Goal: Information Seeking & Learning: Learn about a topic

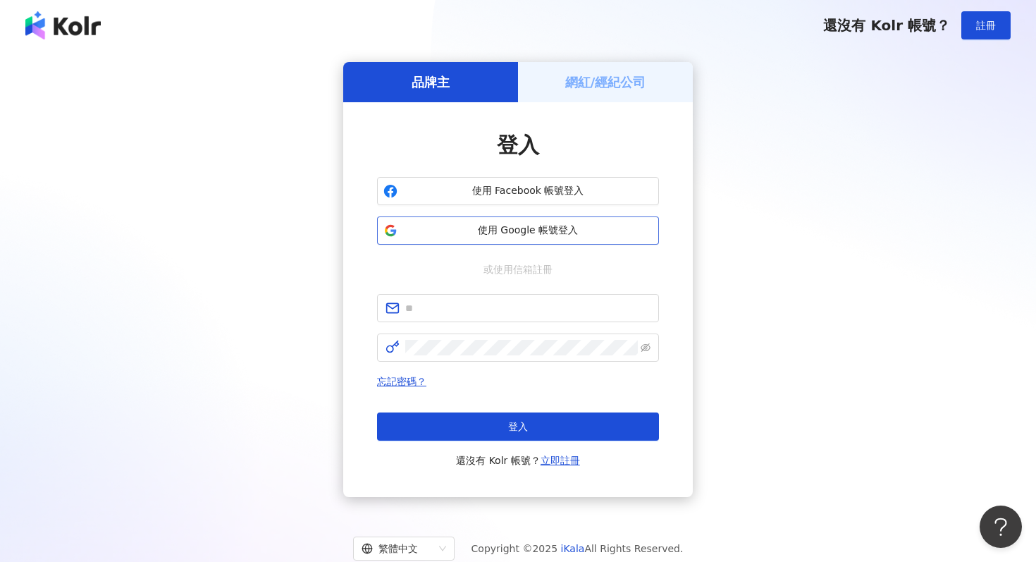
click at [478, 234] on span "使用 Google 帳號登入" at bounding box center [528, 231] width 250 height 14
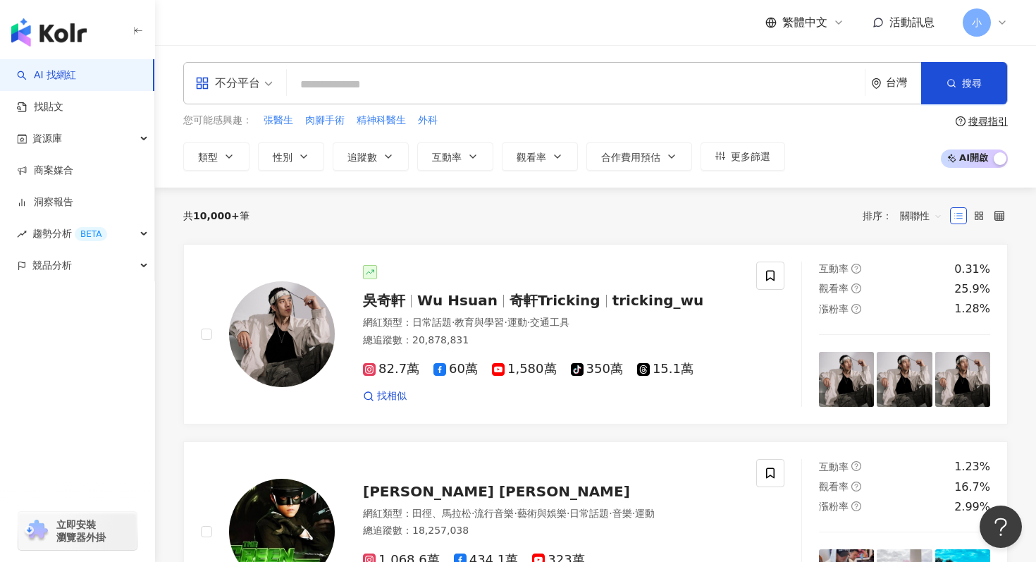
click at [384, 85] on input "search" at bounding box center [576, 84] width 567 height 27
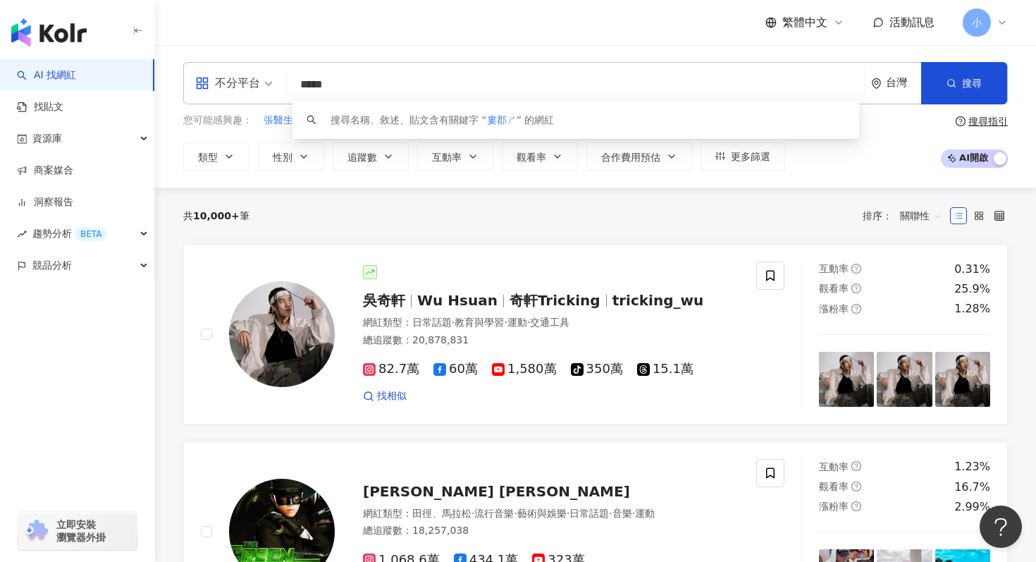
type input "***"
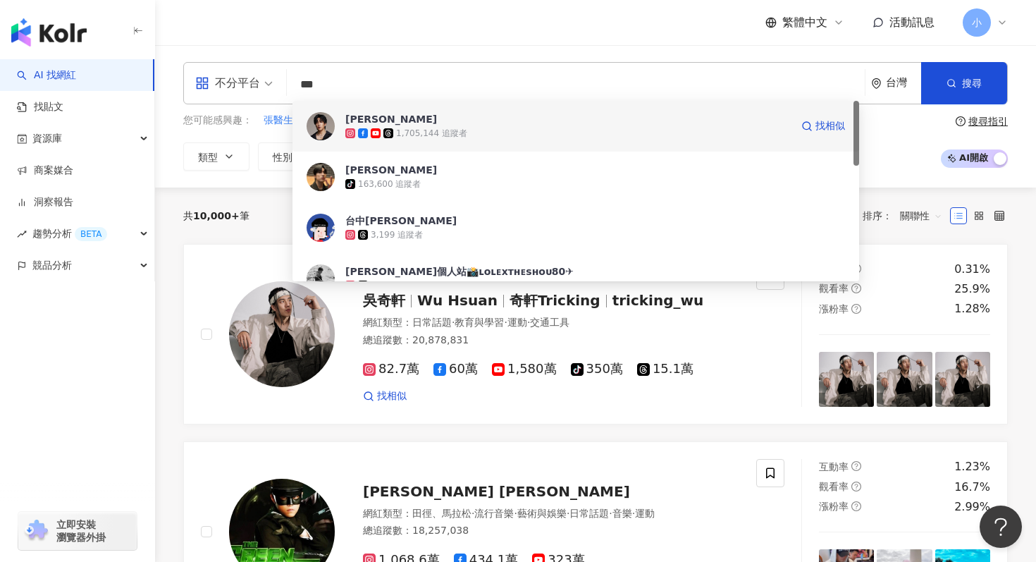
click at [441, 128] on div "1,705,144 追蹤者" at bounding box center [431, 134] width 71 height 12
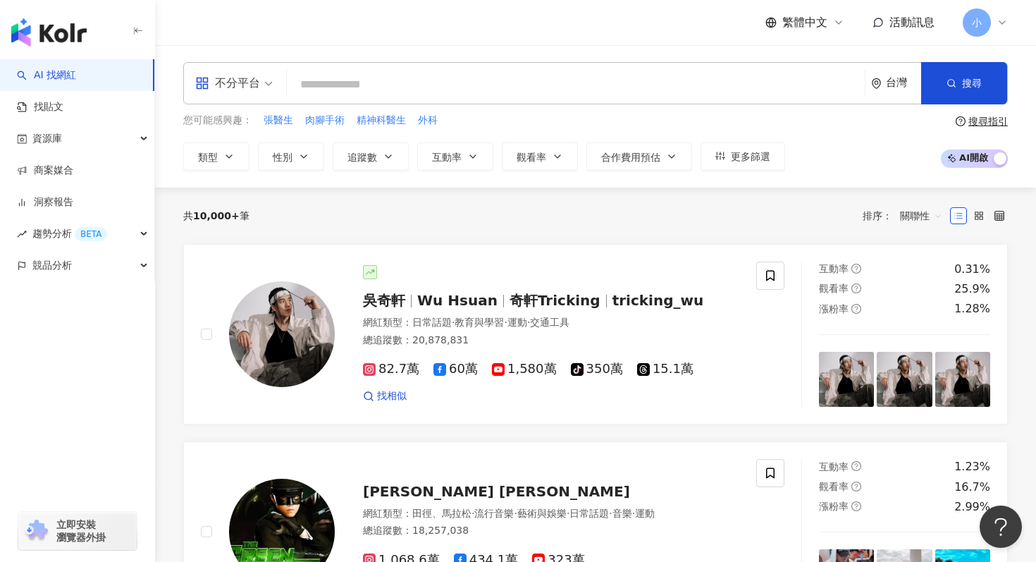
click at [458, 228] on div "共 10,000+ 筆 排序： 關聯性" at bounding box center [595, 216] width 825 height 56
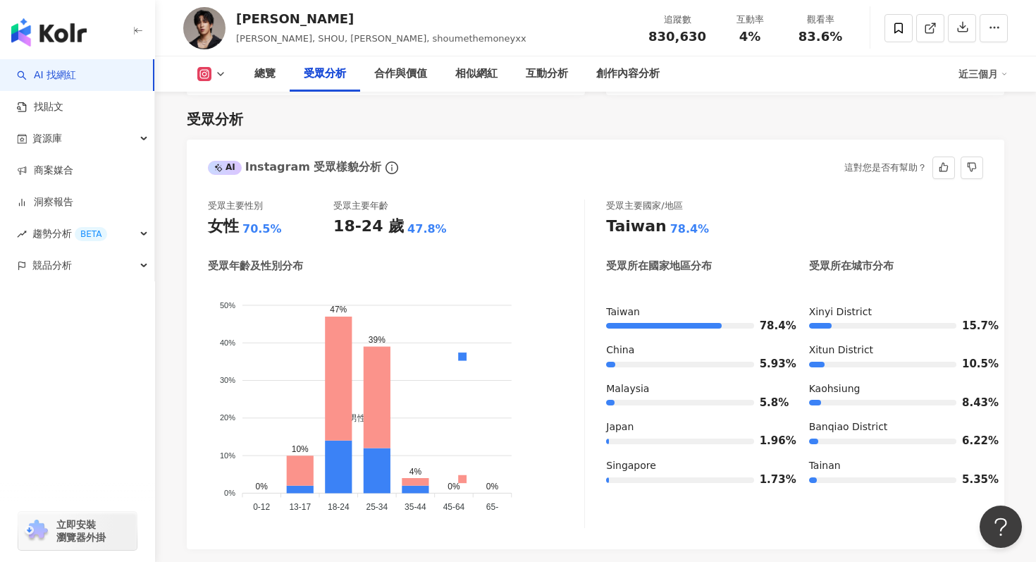
scroll to position [1201, 0]
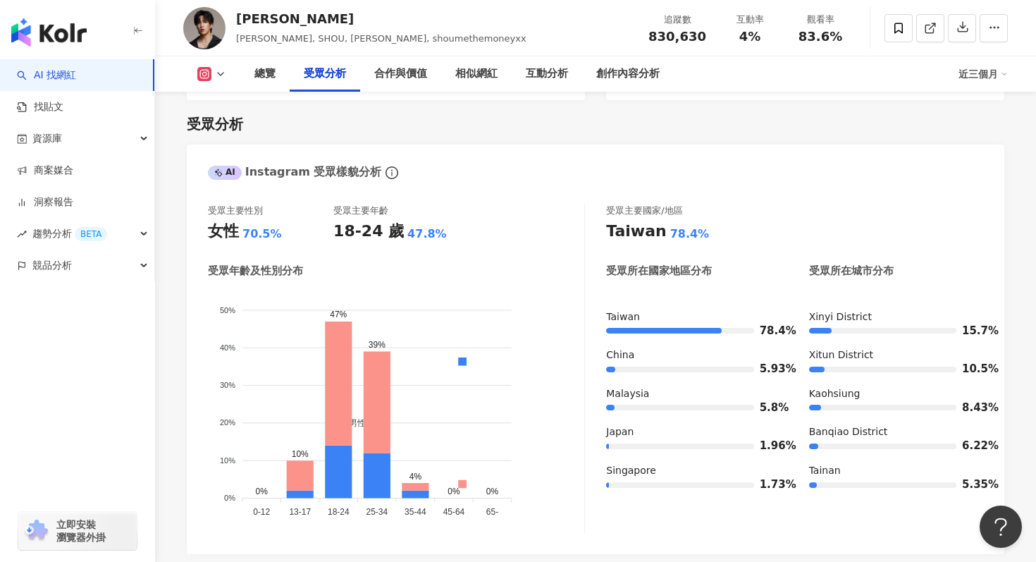
click at [577, 115] on div "受眾分析 AI Instagram 受眾樣貌分析 受眾主要性別 女性 70.5% 受眾主要年齡 18-24 歲 47.8% 受眾年齡及性別分布 男性 女性 5…" at bounding box center [596, 449] width 818 height 699
